Goal: Transaction & Acquisition: Subscribe to service/newsletter

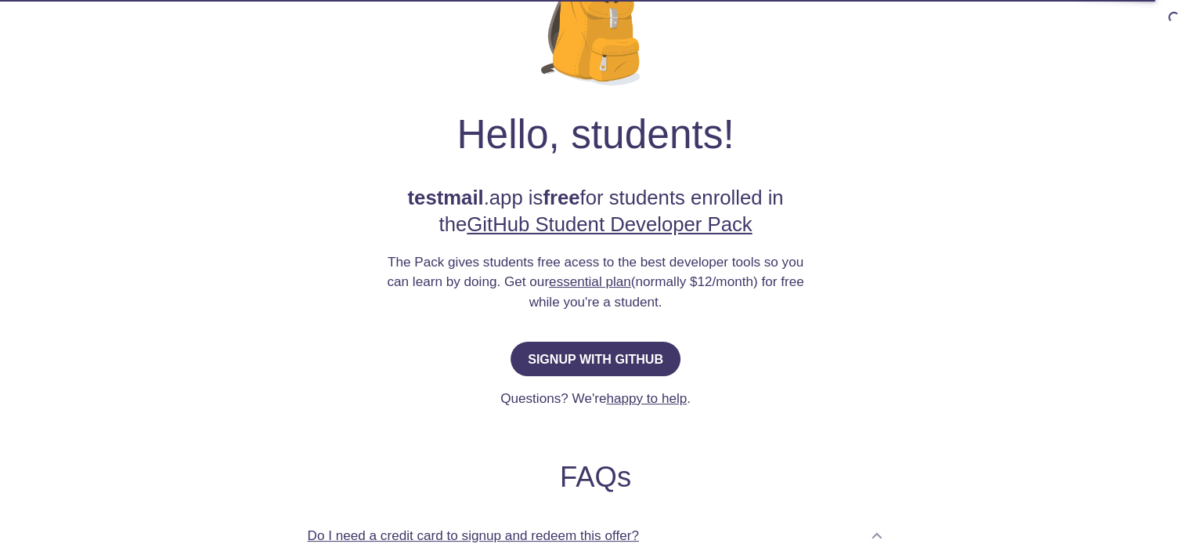
scroll to position [157, 0]
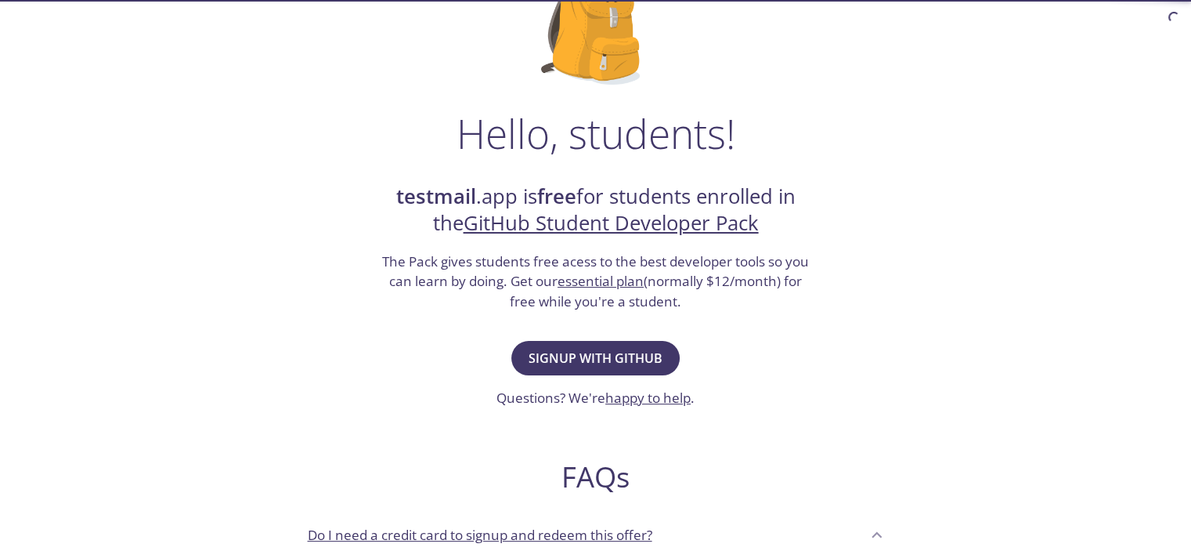
drag, startPoint x: 610, startPoint y: 362, endPoint x: 301, endPoint y: 320, distance: 312.2
click at [319, 343] on div "Hello, students! testmail .app is free for students enrolled in the GitHub Stud…" at bounding box center [596, 412] width 765 height 956
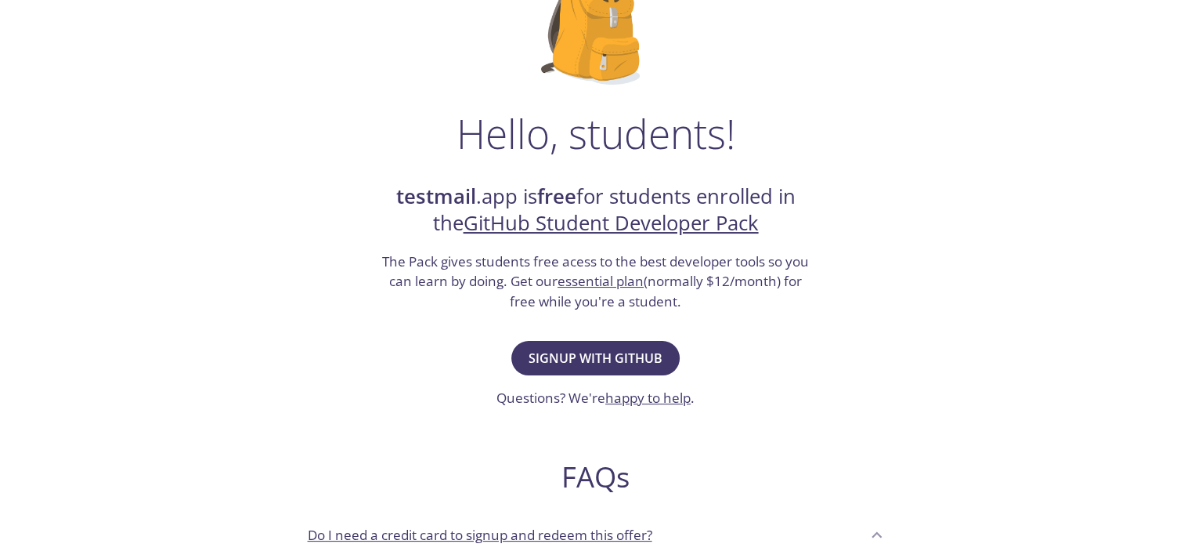
drag, startPoint x: 360, startPoint y: 256, endPoint x: 703, endPoint y: 300, distance: 345.9
click at [703, 300] on div "Hello, students! testmail .app is free for students enrolled in the GitHub Stud…" at bounding box center [596, 412] width 765 height 956
click at [693, 311] on div at bounding box center [693, 311] width 0 height 0
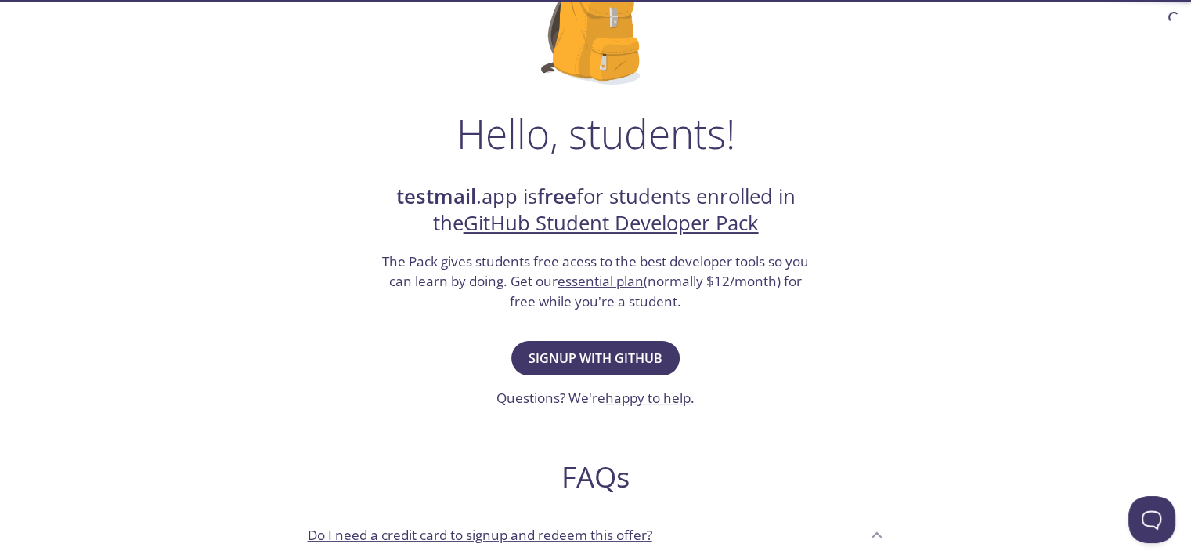
scroll to position [0, 0]
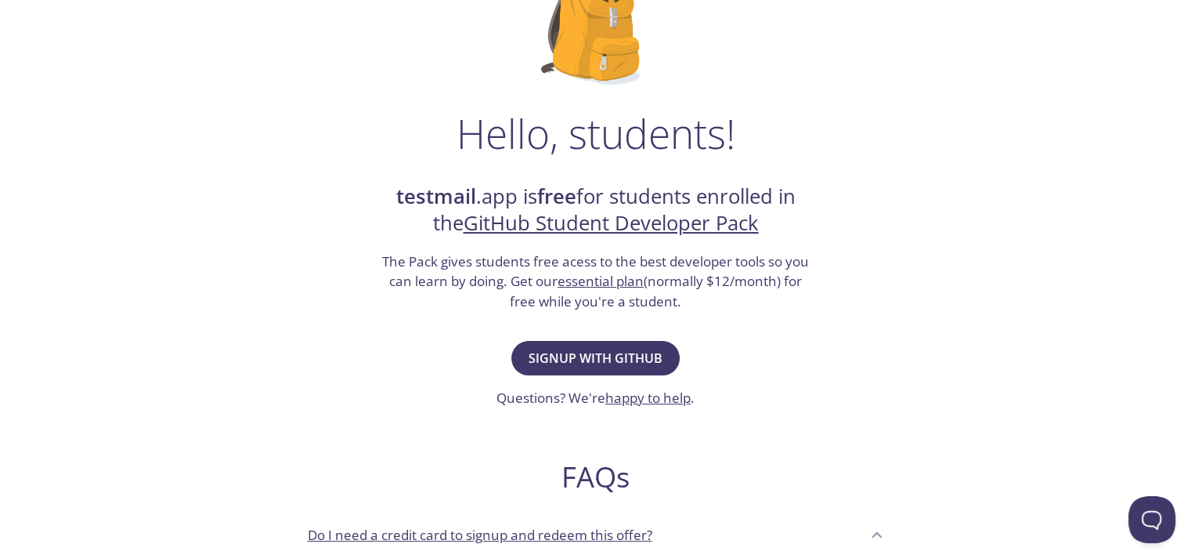
click at [702, 305] on h3 "The Pack gives students free acess to the best developer tools so you can learn…" at bounding box center [596, 281] width 431 height 60
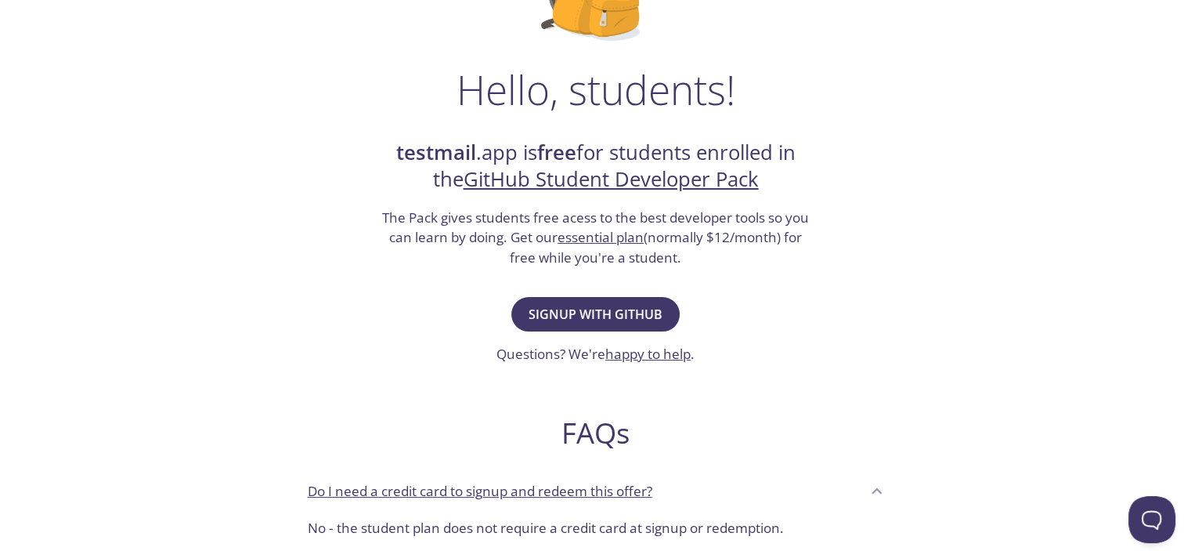
scroll to position [313, 0]
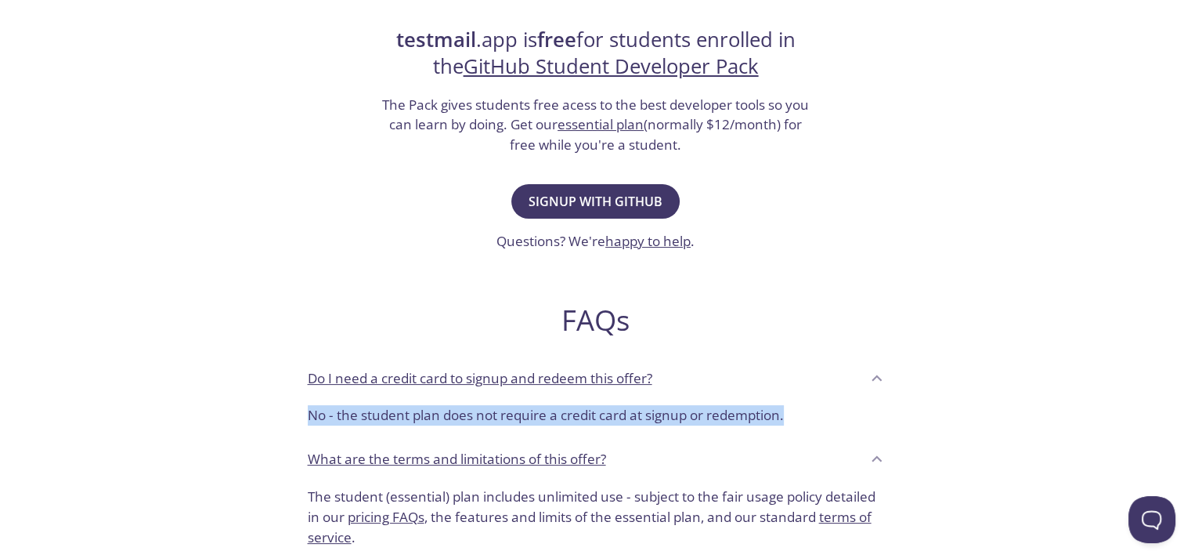
drag, startPoint x: 352, startPoint y: 414, endPoint x: 850, endPoint y: 413, distance: 498.2
click at [850, 413] on div "Hello, students! testmail .app is free for students enrolled in the GitHub Stud…" at bounding box center [596, 256] width 765 height 956
click at [840, 384] on div at bounding box center [840, 384] width 0 height 0
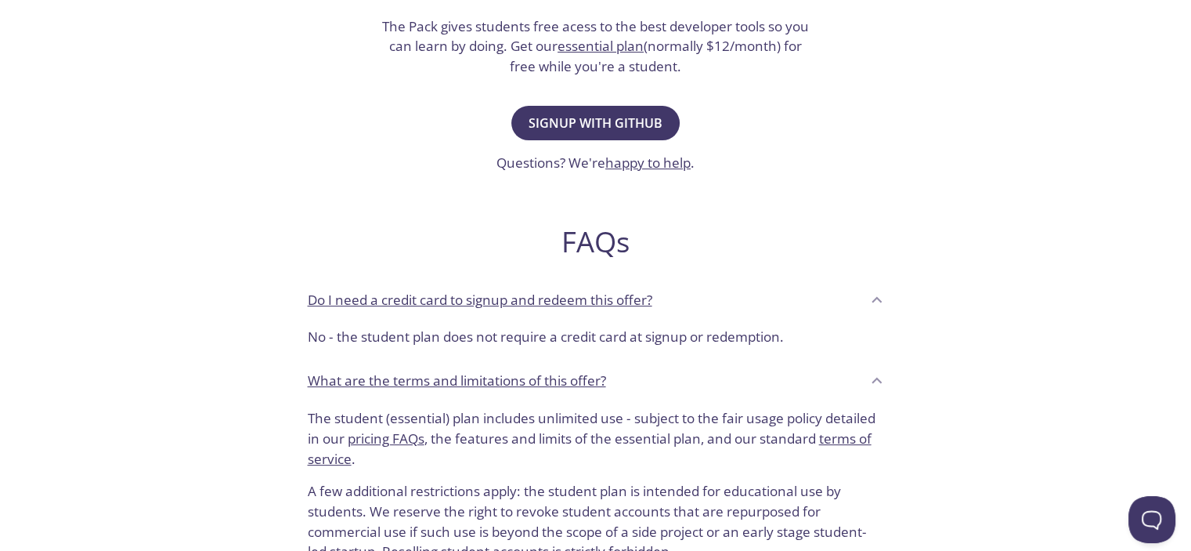
click at [318, 409] on p "The student (essential) plan includes unlimited use - subject to the fair usage…" at bounding box center [596, 438] width 577 height 60
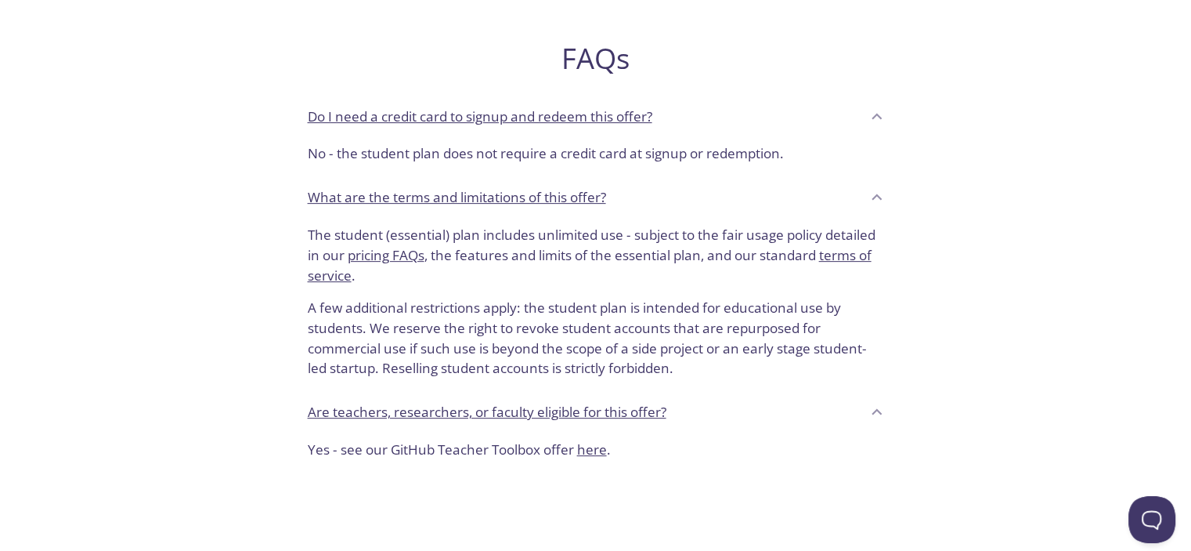
scroll to position [627, 0]
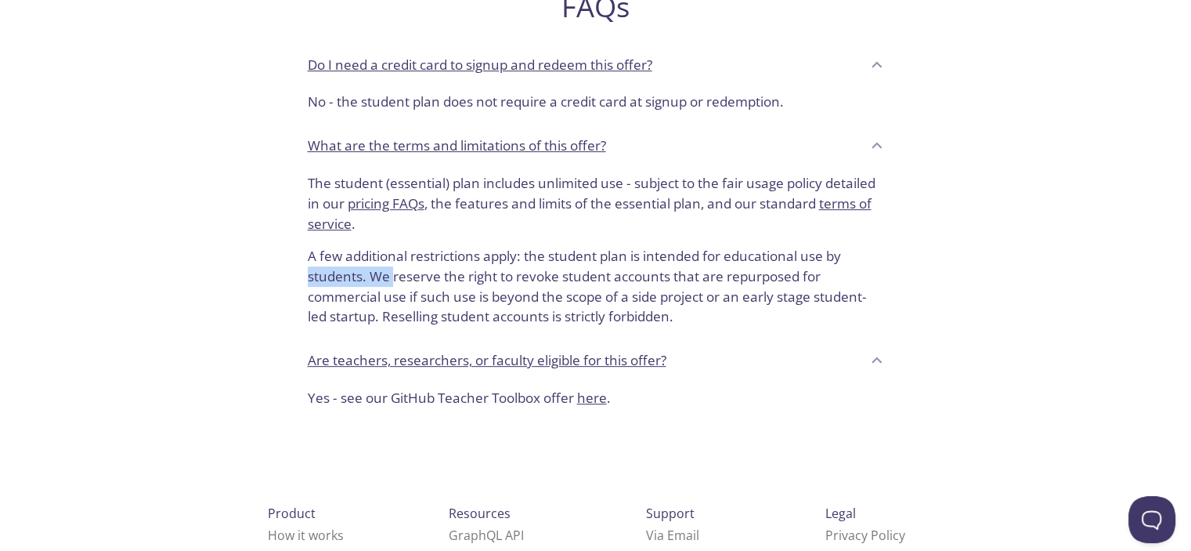
drag, startPoint x: 309, startPoint y: 269, endPoint x: 396, endPoint y: 274, distance: 87.1
click at [395, 274] on p "A few additional restrictions apply: the student plan is intended for education…" at bounding box center [596, 279] width 577 height 93
drag, startPoint x: 404, startPoint y: 274, endPoint x: 423, endPoint y: 274, distance: 18.8
click at [423, 274] on p "A few additional restrictions apply: the student plan is intended for education…" at bounding box center [596, 279] width 577 height 93
click at [371, 302] on p "A few additional restrictions apply: the student plan is intended for education…" at bounding box center [596, 279] width 577 height 93
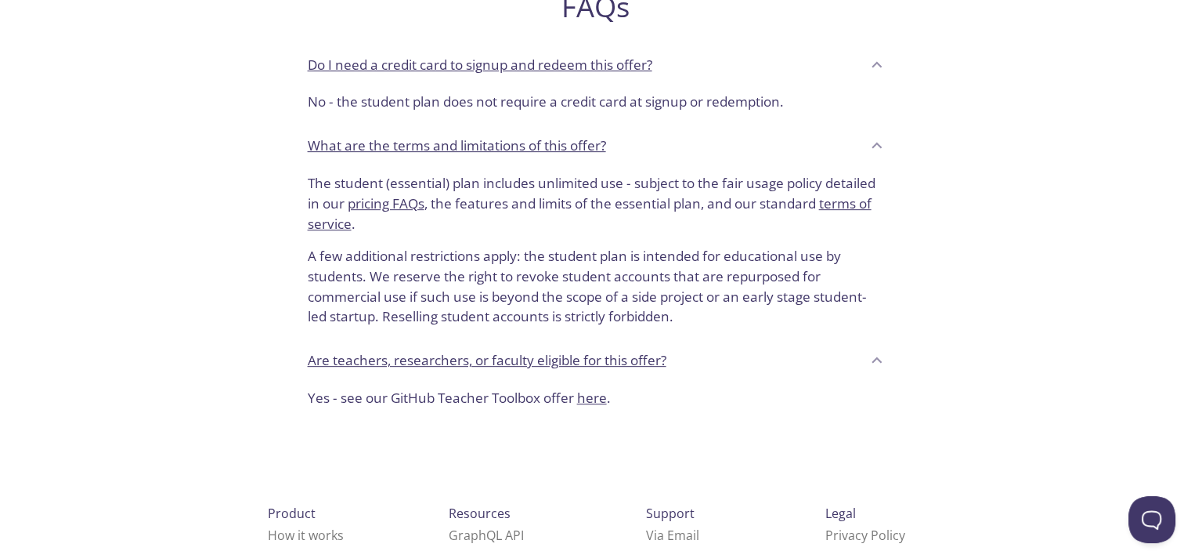
scroll to position [606, 0]
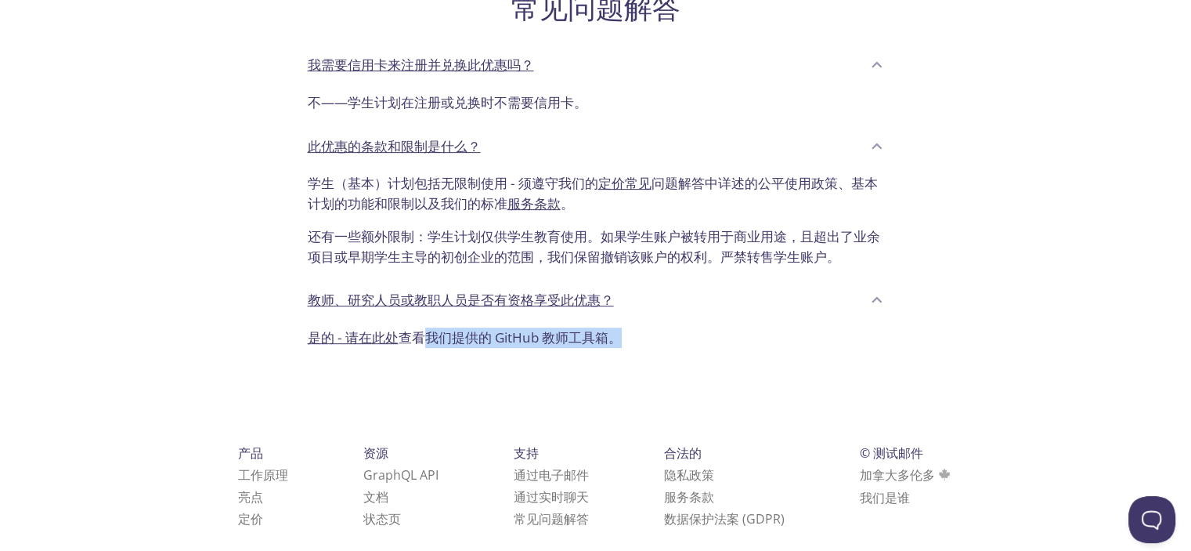
drag, startPoint x: 504, startPoint y: 338, endPoint x: 644, endPoint y: 334, distance: 140.3
click at [634, 335] on p "是的 - 请在此处 查看我们提供的 GitHub 教师工具箱 。" at bounding box center [596, 337] width 577 height 20
drag, startPoint x: 588, startPoint y: 240, endPoint x: 496, endPoint y: 208, distance: 97.9
click at [494, 206] on font "问题解答中详述的公平使用政策、基本计划的功能和限制以及我们的标准" at bounding box center [593, 193] width 570 height 38
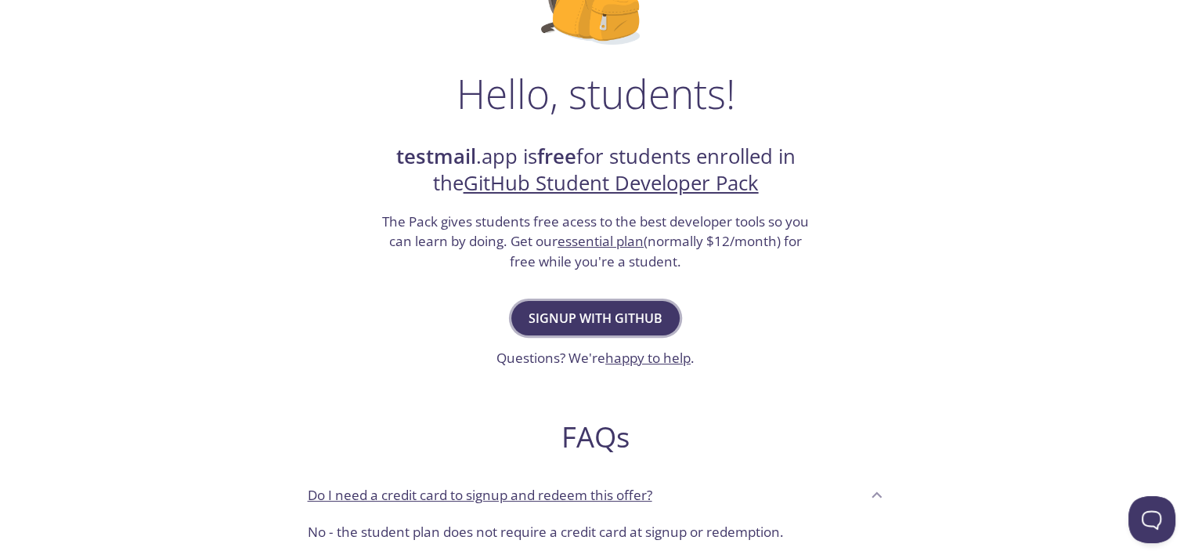
scroll to position [235, 0]
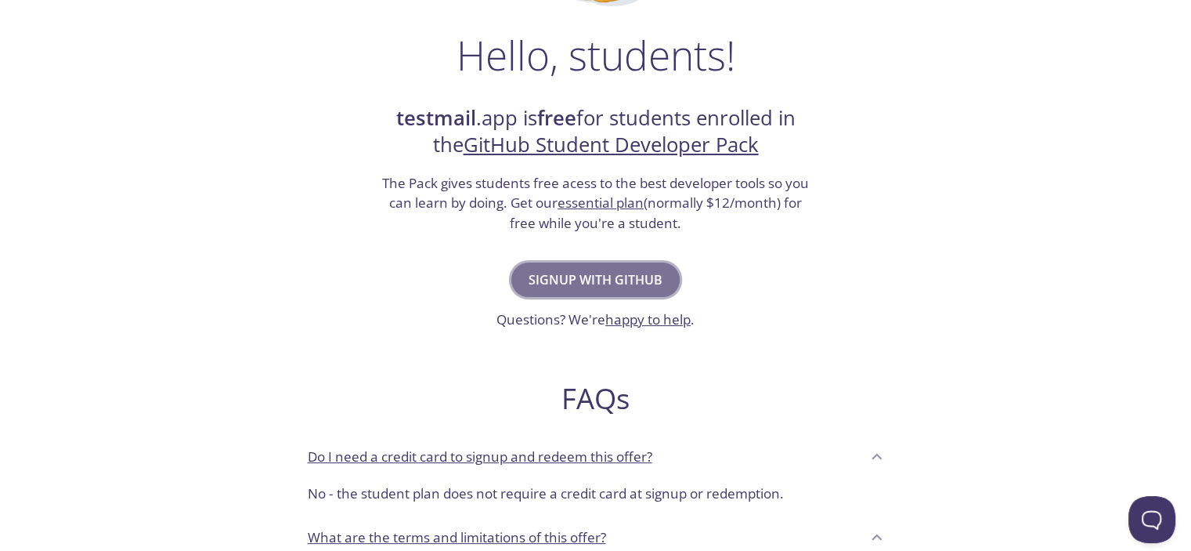
click at [595, 269] on span "Signup with GitHub" at bounding box center [596, 280] width 134 height 22
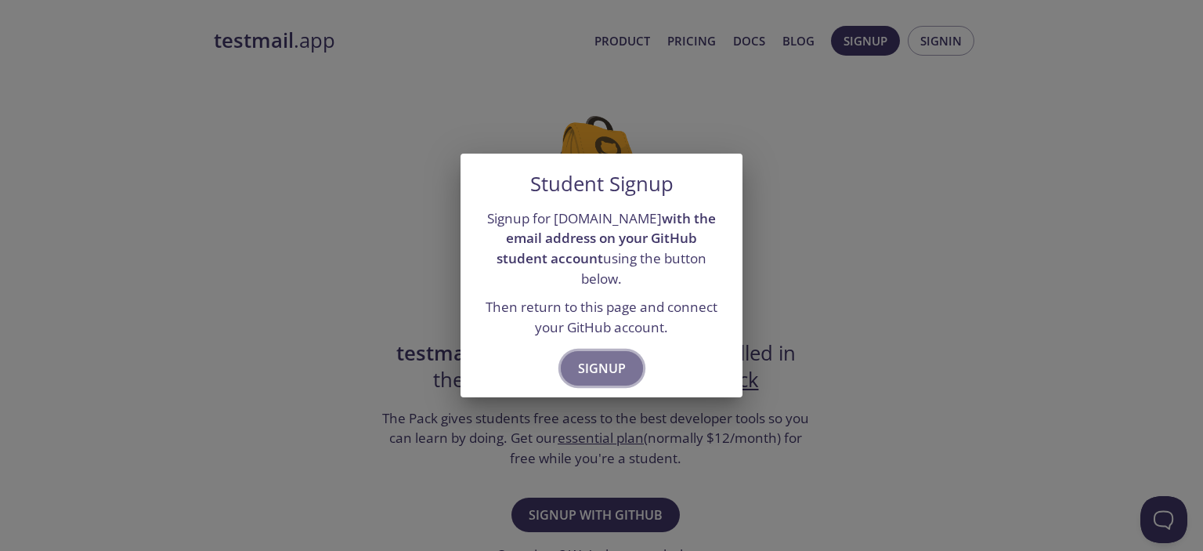
click at [611, 357] on span "Signup" at bounding box center [602, 368] width 48 height 22
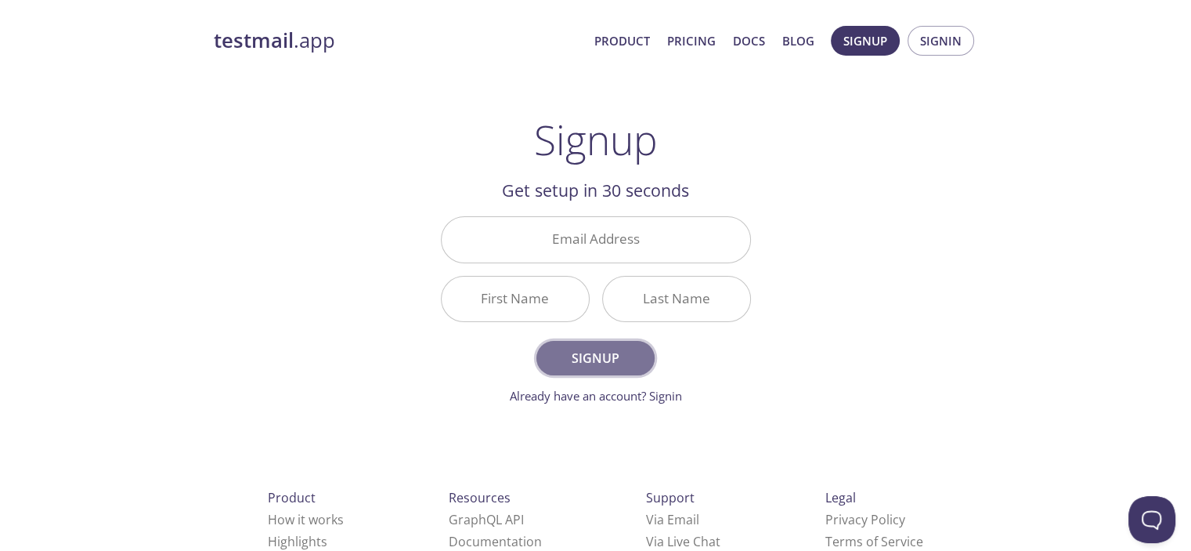
click at [629, 353] on span "Signup" at bounding box center [595, 358] width 83 height 22
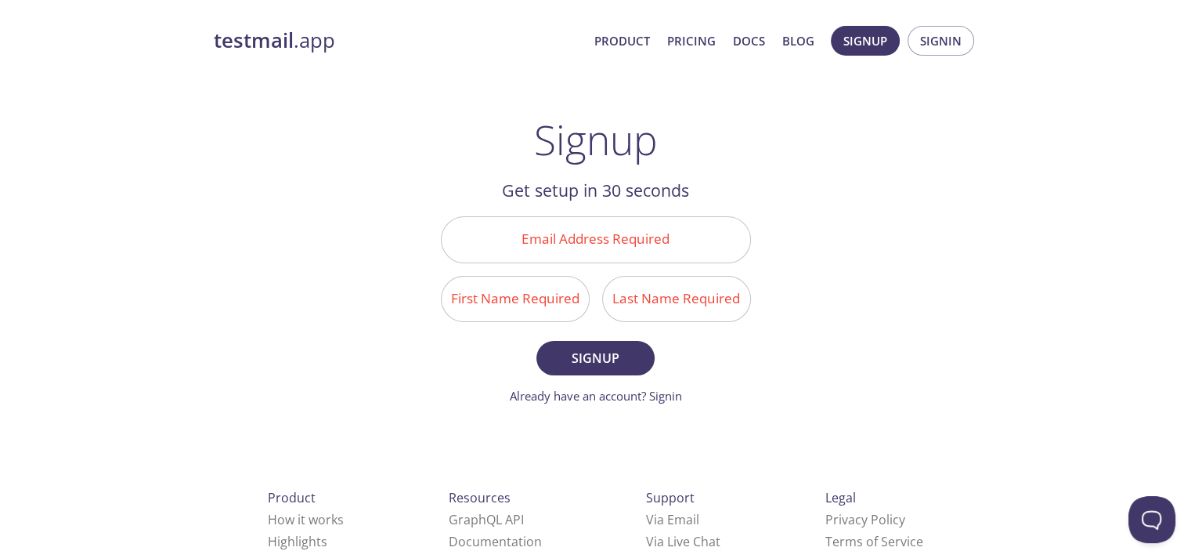
click at [671, 338] on form "Email Address Required First Name Required Last Name Required Signup Already ha…" at bounding box center [596, 310] width 310 height 188
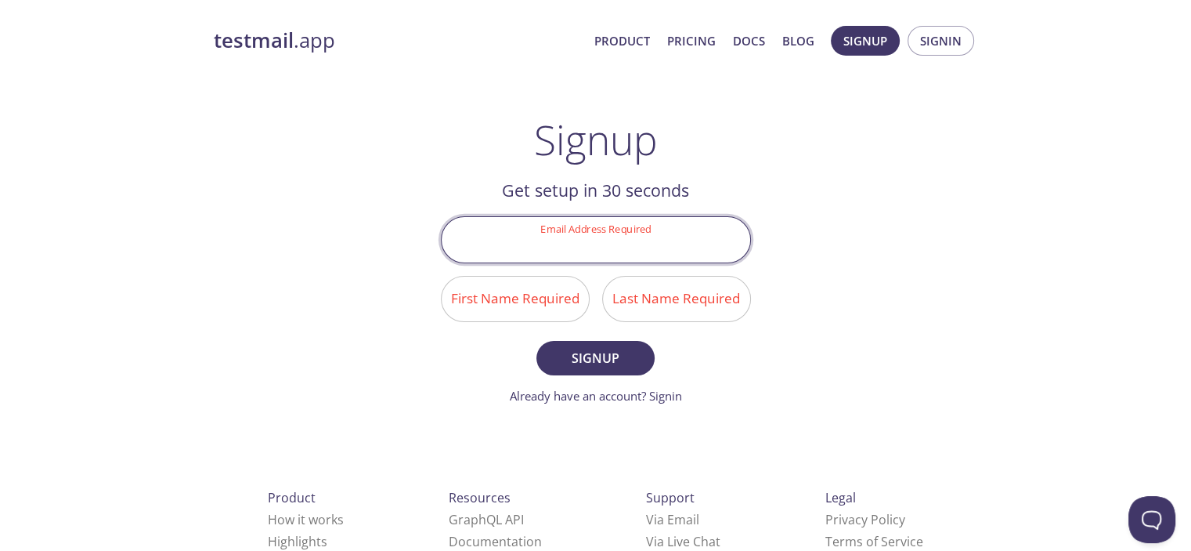
click at [626, 247] on input "Email Address Required" at bounding box center [596, 239] width 309 height 45
click at [623, 248] on input "Email Address Required" at bounding box center [596, 239] width 309 height 45
